Goal: Task Accomplishment & Management: Manage account settings

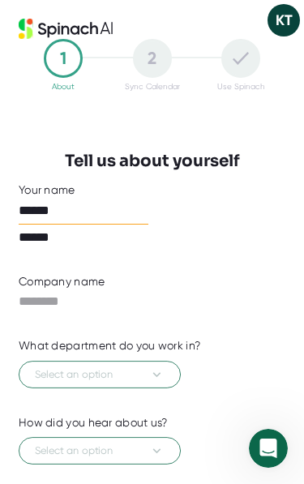
scroll to position [32, 0]
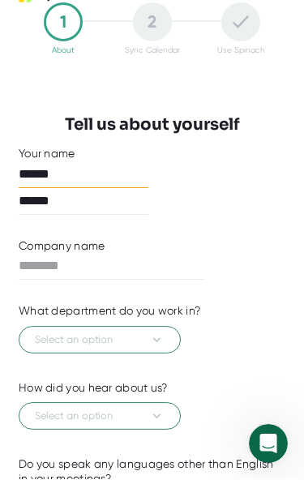
click at [177, 266] on input "text" at bounding box center [112, 271] width 187 height 26
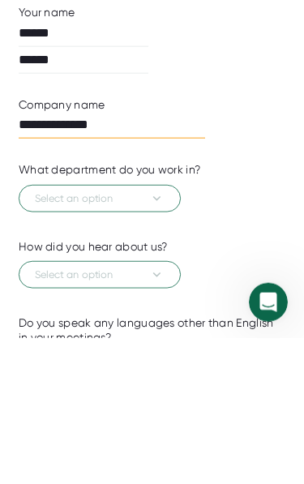
type input "**********"
click at [159, 337] on icon at bounding box center [156, 344] width 15 height 15
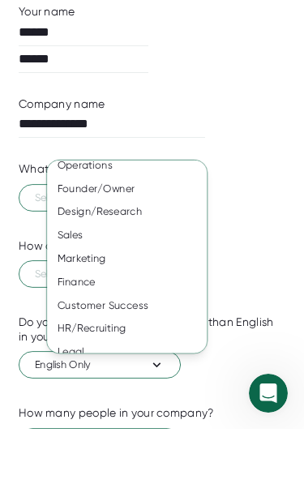
scroll to position [99, 0]
click at [125, 233] on div "Founder/Owner" at bounding box center [127, 245] width 160 height 24
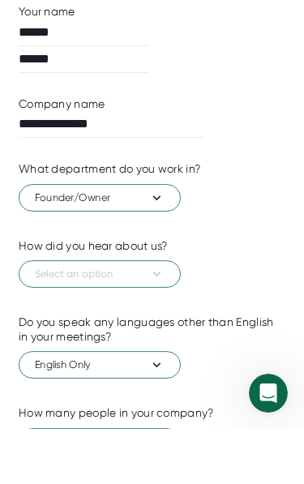
click at [163, 321] on icon at bounding box center [156, 328] width 15 height 15
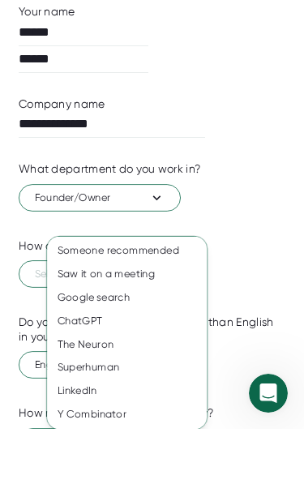
click at [181, 294] on div "Someone recommended" at bounding box center [127, 306] width 160 height 24
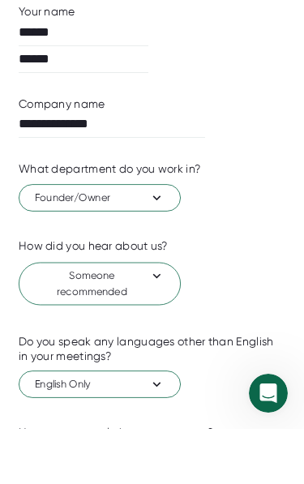
click at [173, 426] on button "English Only" at bounding box center [100, 440] width 162 height 28
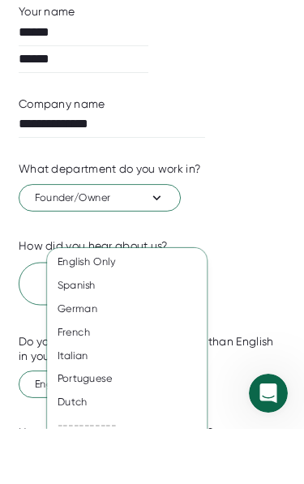
click at [241, 321] on div at bounding box center [152, 242] width 304 height 484
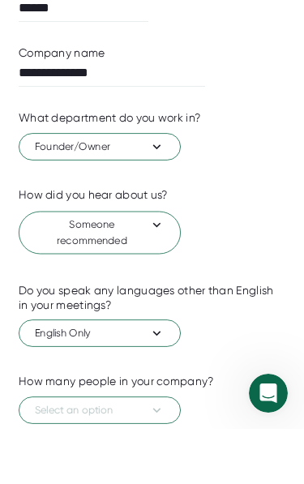
scroll to position [177, 0]
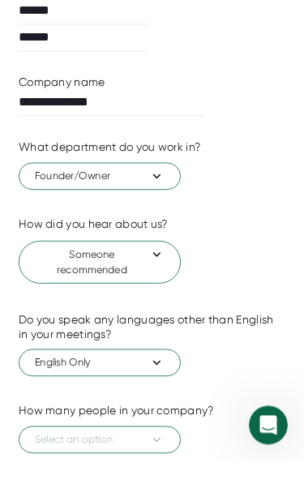
click at [164, 455] on icon at bounding box center [156, 462] width 15 height 15
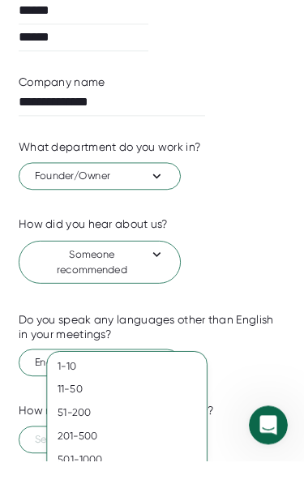
click at [100, 424] on div "51-200" at bounding box center [127, 436] width 160 height 24
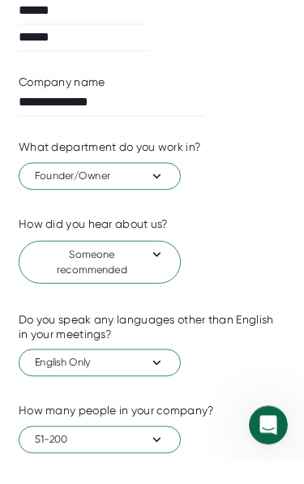
click at [171, 449] on button "51-200" at bounding box center [100, 463] width 162 height 28
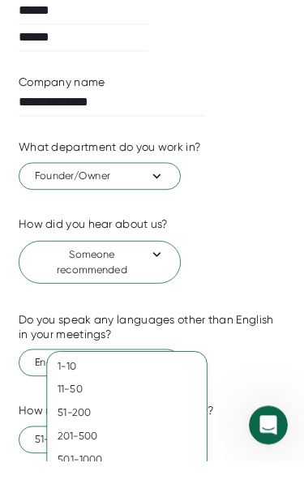
click at [76, 378] on div "1-10" at bounding box center [127, 390] width 160 height 24
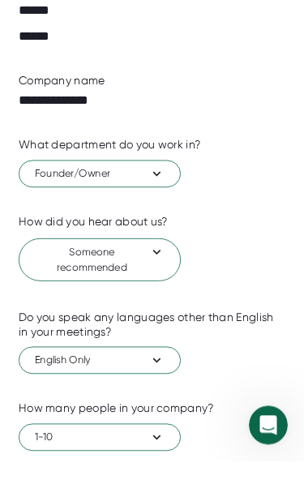
checkbox input "true"
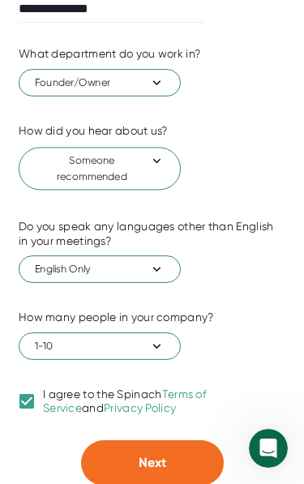
scroll to position [293, 0]
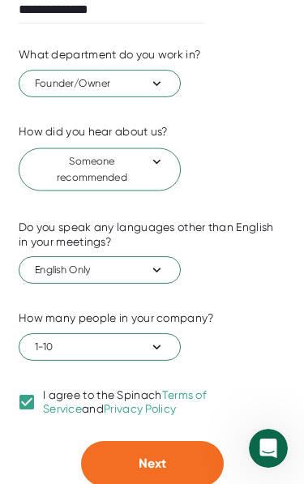
click at [172, 455] on button "Next" at bounding box center [152, 463] width 143 height 45
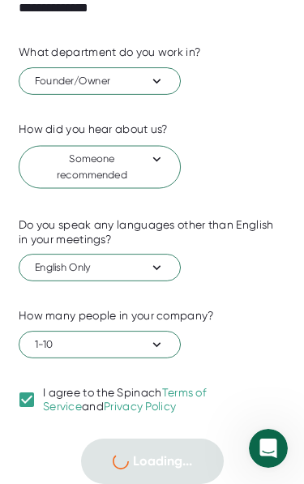
scroll to position [0, 0]
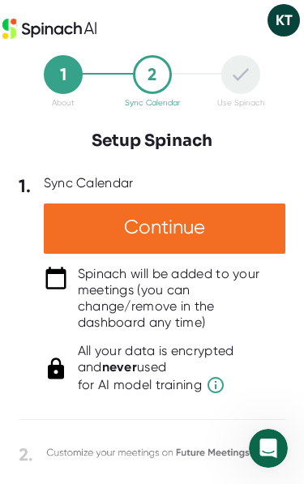
click at [238, 229] on div "Continue" at bounding box center [165, 229] width 242 height 50
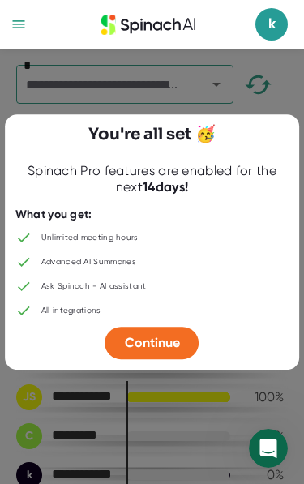
scroll to position [11, 0]
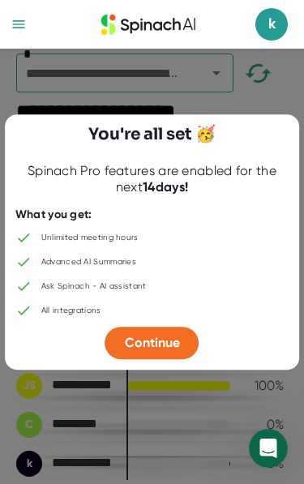
click at [182, 359] on button "Continue" at bounding box center [152, 343] width 94 height 32
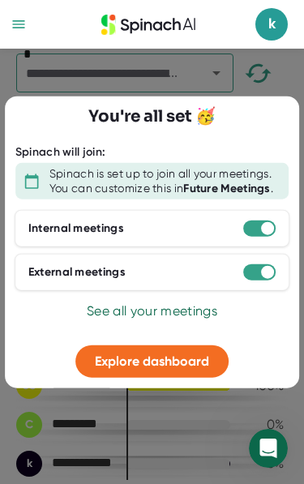
click at [192, 319] on span "See all your meetings" at bounding box center [152, 310] width 131 height 15
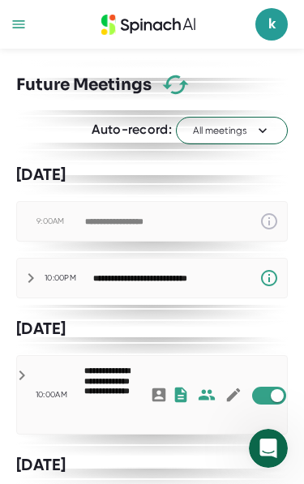
click at [23, 24] on icon "button" at bounding box center [19, 24] width 16 height 16
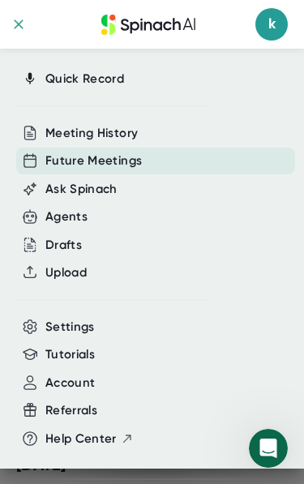
click at [123, 139] on span "Meeting History" at bounding box center [91, 133] width 92 height 19
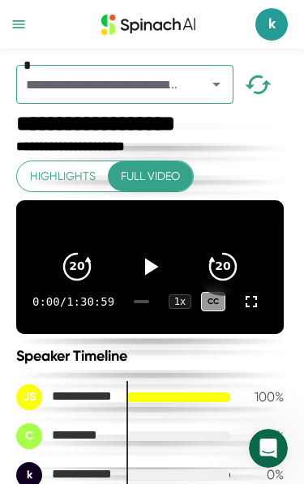
click at [276, 19] on span "k" at bounding box center [271, 24] width 32 height 32
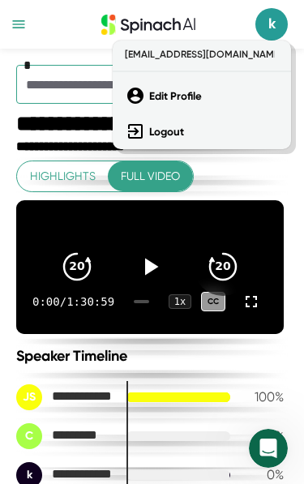
click at [210, 61] on span "[EMAIL_ADDRESS][DOMAIN_NAME]" at bounding box center [198, 54] width 154 height 19
click at [175, 101] on b "Edit Profile" at bounding box center [175, 96] width 53 height 14
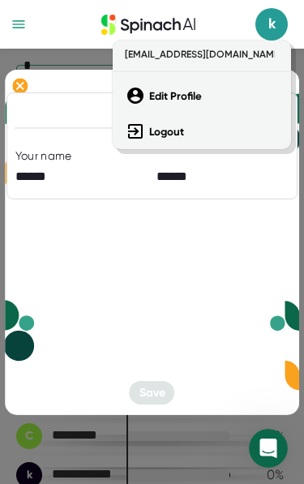
click at [22, 27] on div at bounding box center [152, 242] width 304 height 484
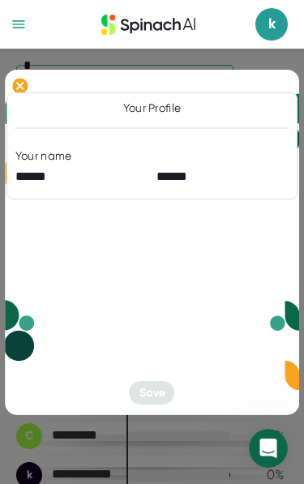
click at [20, 20] on icon "button" at bounding box center [19, 24] width 12 height 8
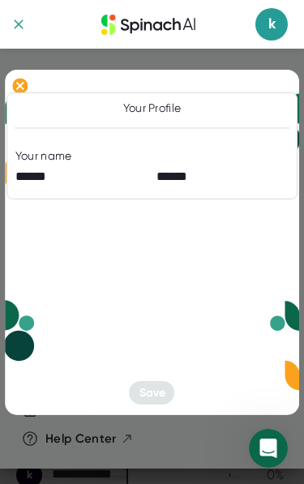
click at [22, 49] on div at bounding box center [152, 242] width 304 height 484
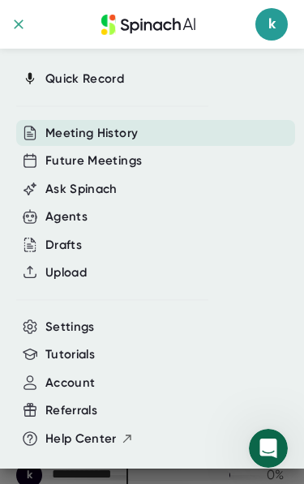
click at [24, 28] on icon "button" at bounding box center [19, 24] width 16 height 16
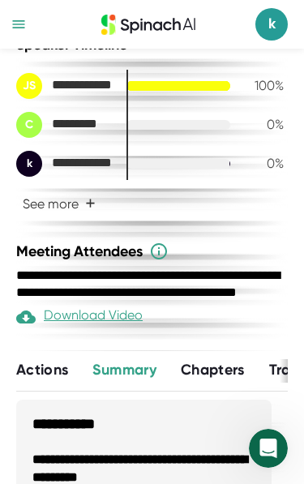
scroll to position [340, 0]
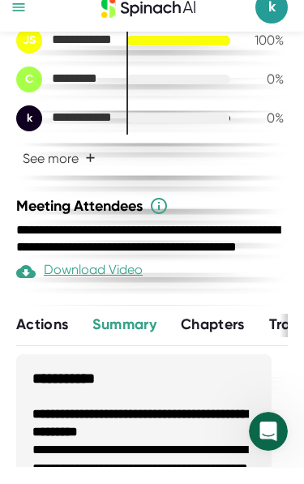
click at [87, 169] on span "+" at bounding box center [90, 175] width 11 height 13
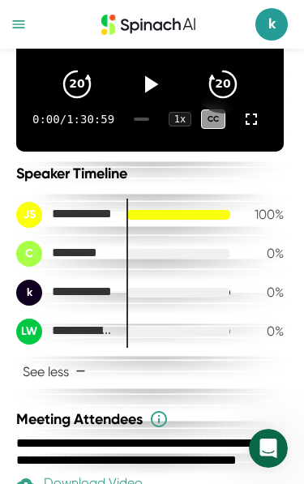
scroll to position [0, 0]
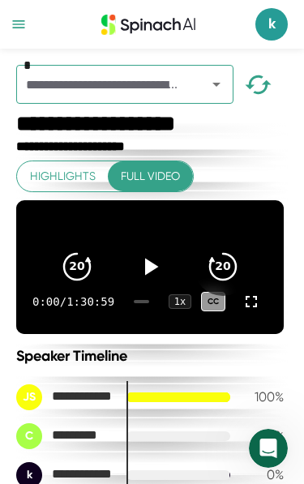
click at [215, 84] on icon "Open" at bounding box center [216, 85] width 8 height 4
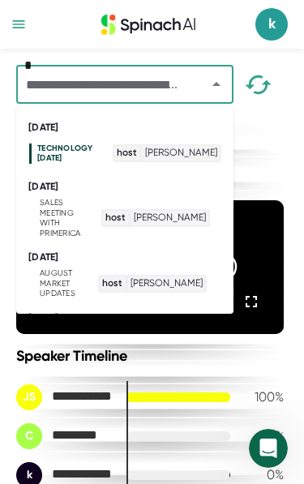
click at [299, 105] on div "**********" at bounding box center [152, 266] width 304 height 435
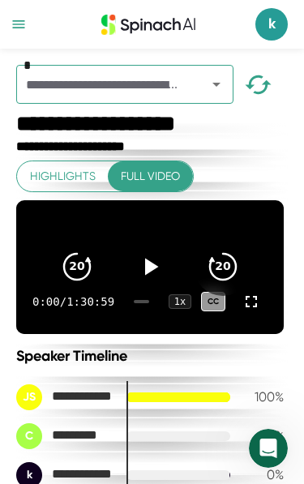
click at [12, 25] on icon "button" at bounding box center [19, 24] width 16 height 16
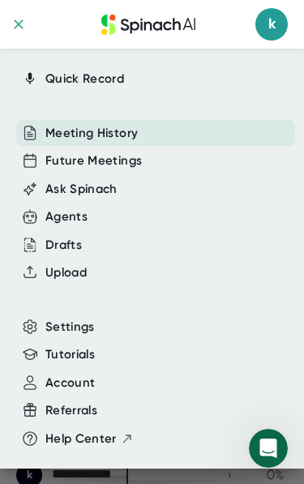
click at [92, 320] on span "Settings" at bounding box center [69, 327] width 49 height 19
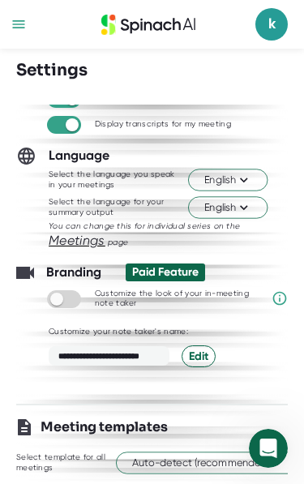
scroll to position [123, 0]
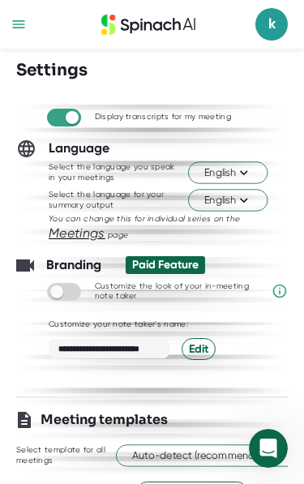
click at [61, 295] on input "checkbox" at bounding box center [56, 292] width 46 height 15
checkbox input "true"
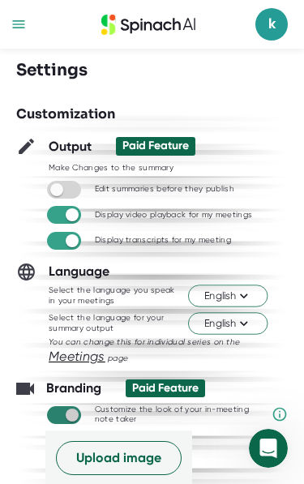
scroll to position [0, 0]
click at [22, 24] on icon "button" at bounding box center [19, 24] width 16 height 16
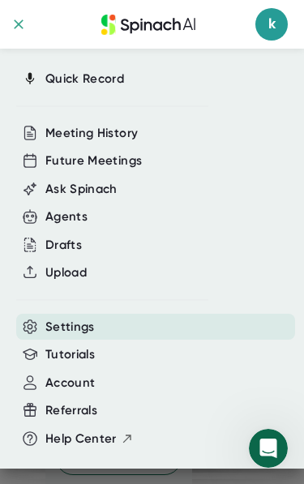
click at [83, 385] on span "Account" at bounding box center [69, 383] width 49 height 19
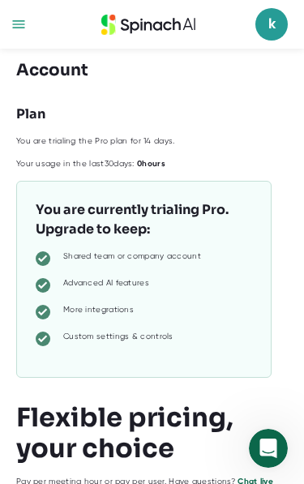
click at [20, 27] on icon "button" at bounding box center [19, 24] width 16 height 16
